Goal: Transaction & Acquisition: Purchase product/service

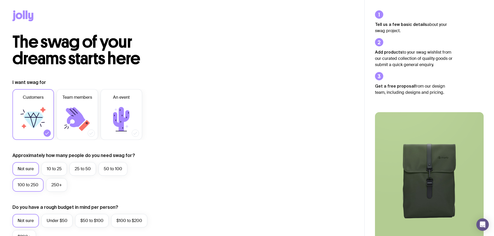
click at [19, 187] on label "100 to 250" at bounding box center [27, 184] width 31 height 13
click at [0, 0] on input "100 to 250" at bounding box center [0, 0] width 0 height 0
click at [22, 15] on icon at bounding box center [22, 15] width 21 height 11
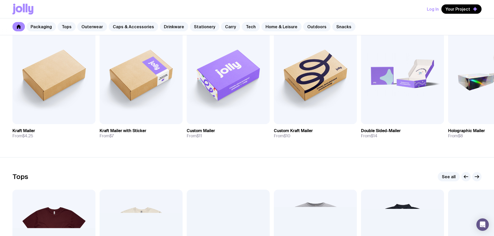
scroll to position [52, 0]
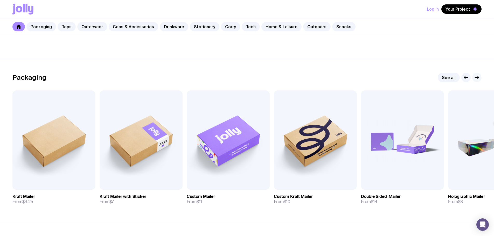
click at [476, 78] on icon "button" at bounding box center [477, 77] width 6 height 6
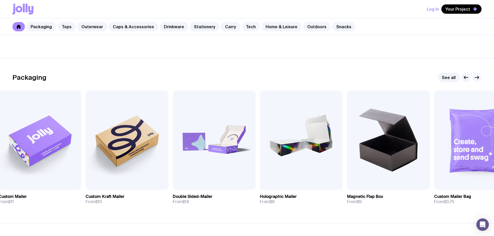
click at [476, 78] on icon "button" at bounding box center [477, 77] width 6 height 6
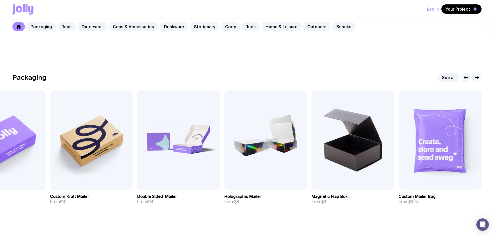
click at [476, 78] on icon "button" at bounding box center [477, 77] width 6 height 6
click at [137, 28] on link "Caps & Accessories" at bounding box center [134, 26] width 50 height 9
